Goal: Task Accomplishment & Management: Manage account settings

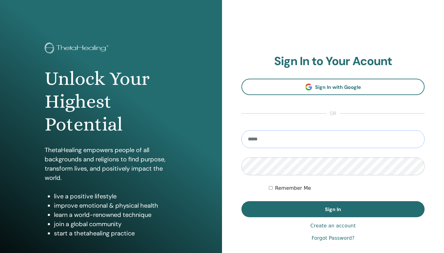
type input "**********"
click at [333, 209] on button "Sign In" at bounding box center [332, 209] width 183 height 16
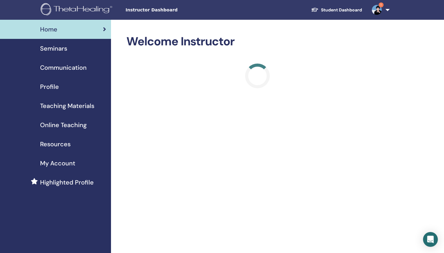
click at [377, 5] on img at bounding box center [376, 10] width 10 height 10
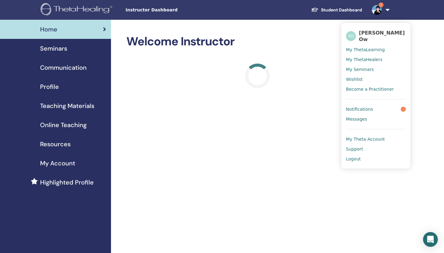
click at [375, 104] on link "Notifications 1" at bounding box center [376, 109] width 60 height 10
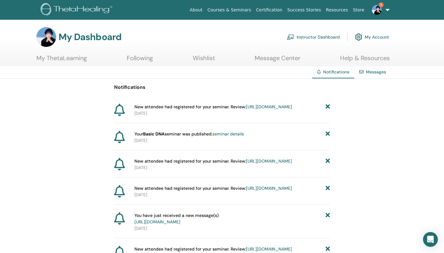
click at [246, 109] on link "https://member.thetahealing.com/instructor/seminar/371169/attendees" at bounding box center [269, 107] width 46 height 6
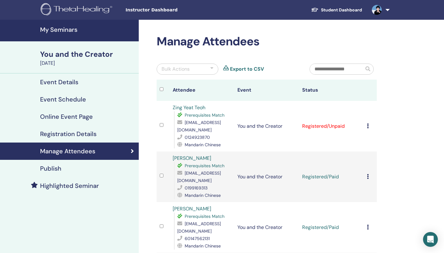
click at [162, 121] on tr "Zing Yeat Teoh Prerequisites Match zingyeat.t@gmail.com 0124923870 Mandarin Chi…" at bounding box center [266, 126] width 220 height 51
click at [367, 123] on icon at bounding box center [368, 125] width 2 height 5
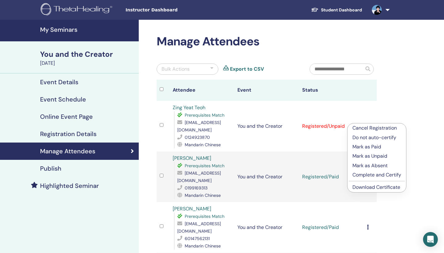
click at [375, 147] on p "Mark as Paid" at bounding box center [376, 146] width 49 height 7
